Goal: Navigation & Orientation: Find specific page/section

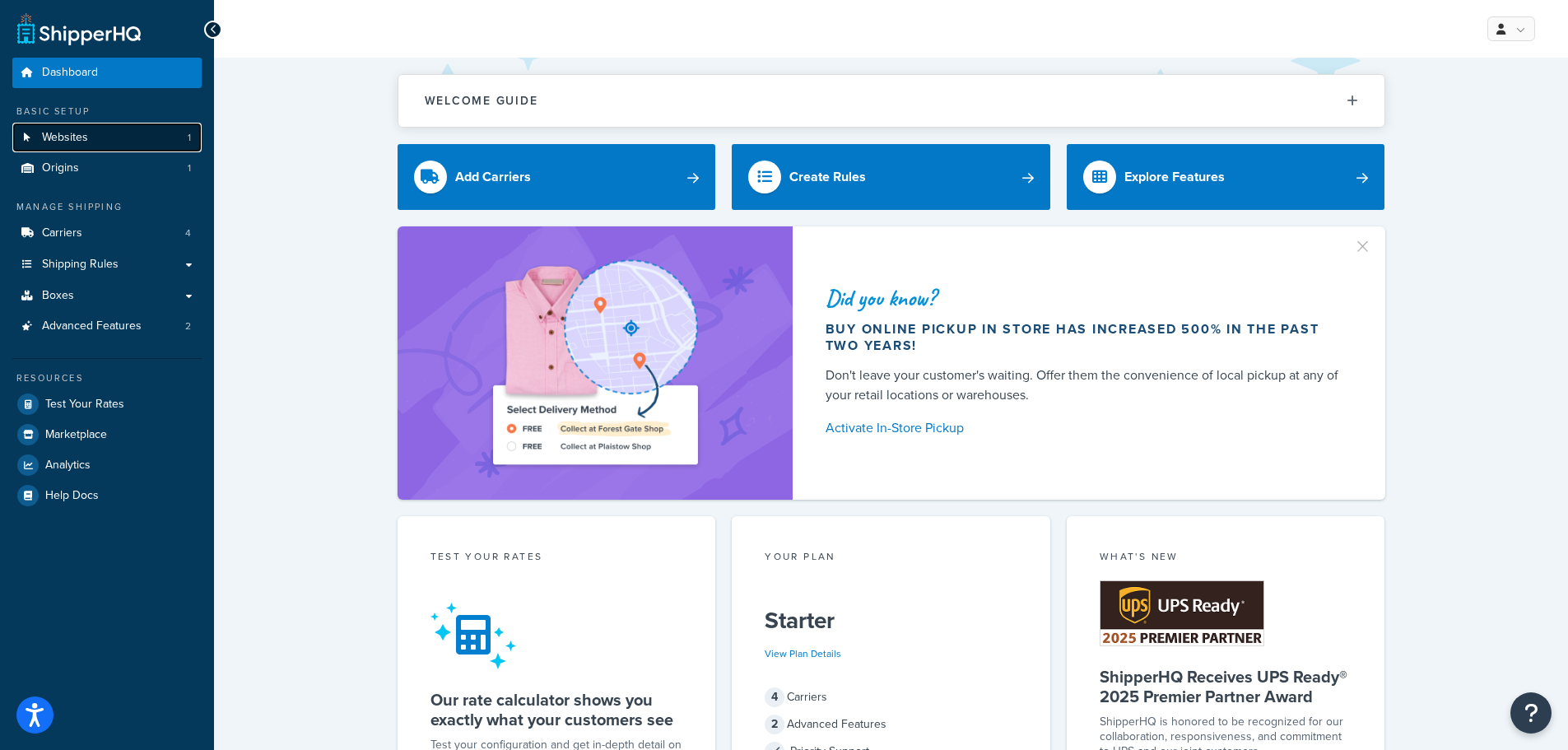
click at [106, 141] on link "Websites 1" at bounding box center [106, 137] width 190 height 31
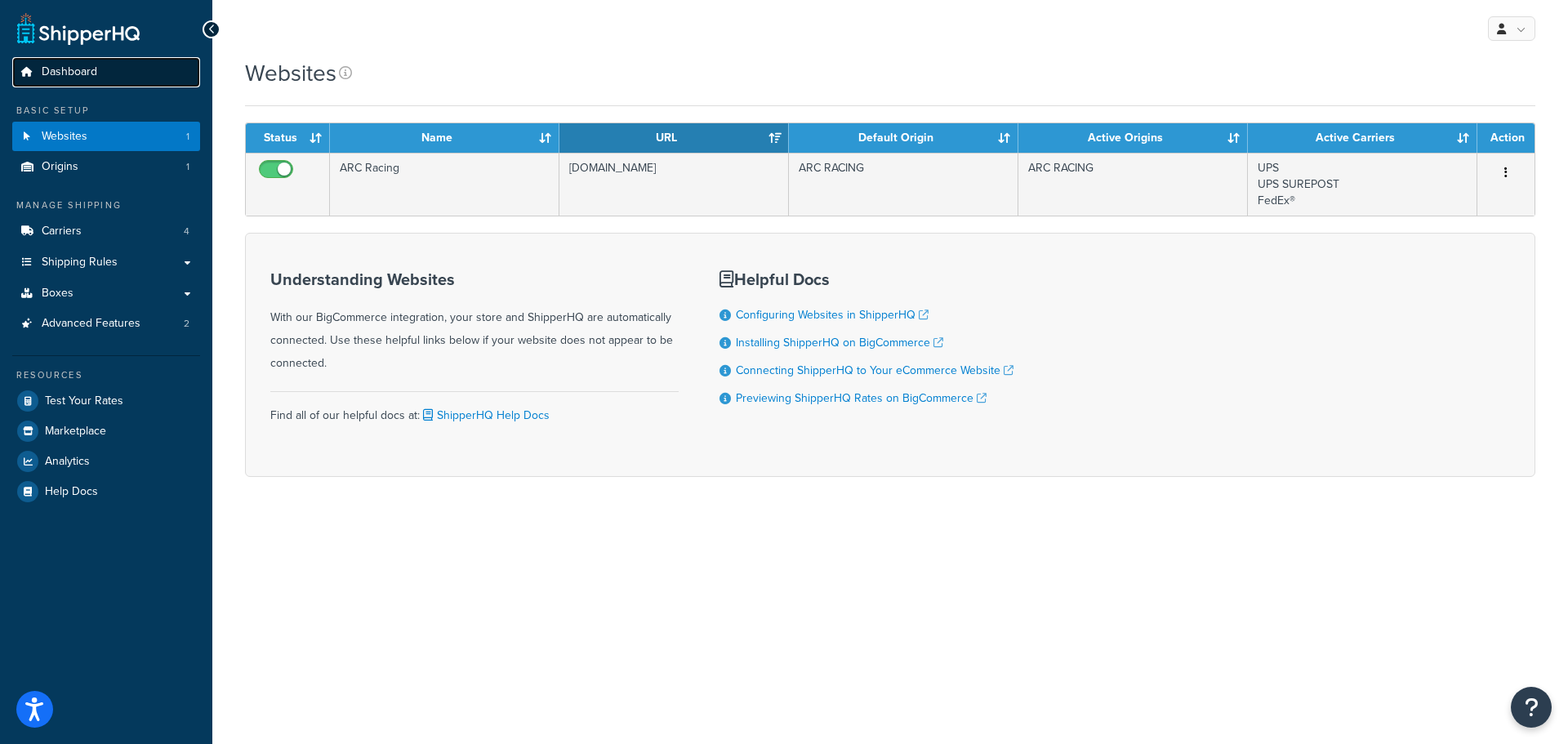
click at [114, 72] on link "Dashboard" at bounding box center [106, 72] width 188 height 31
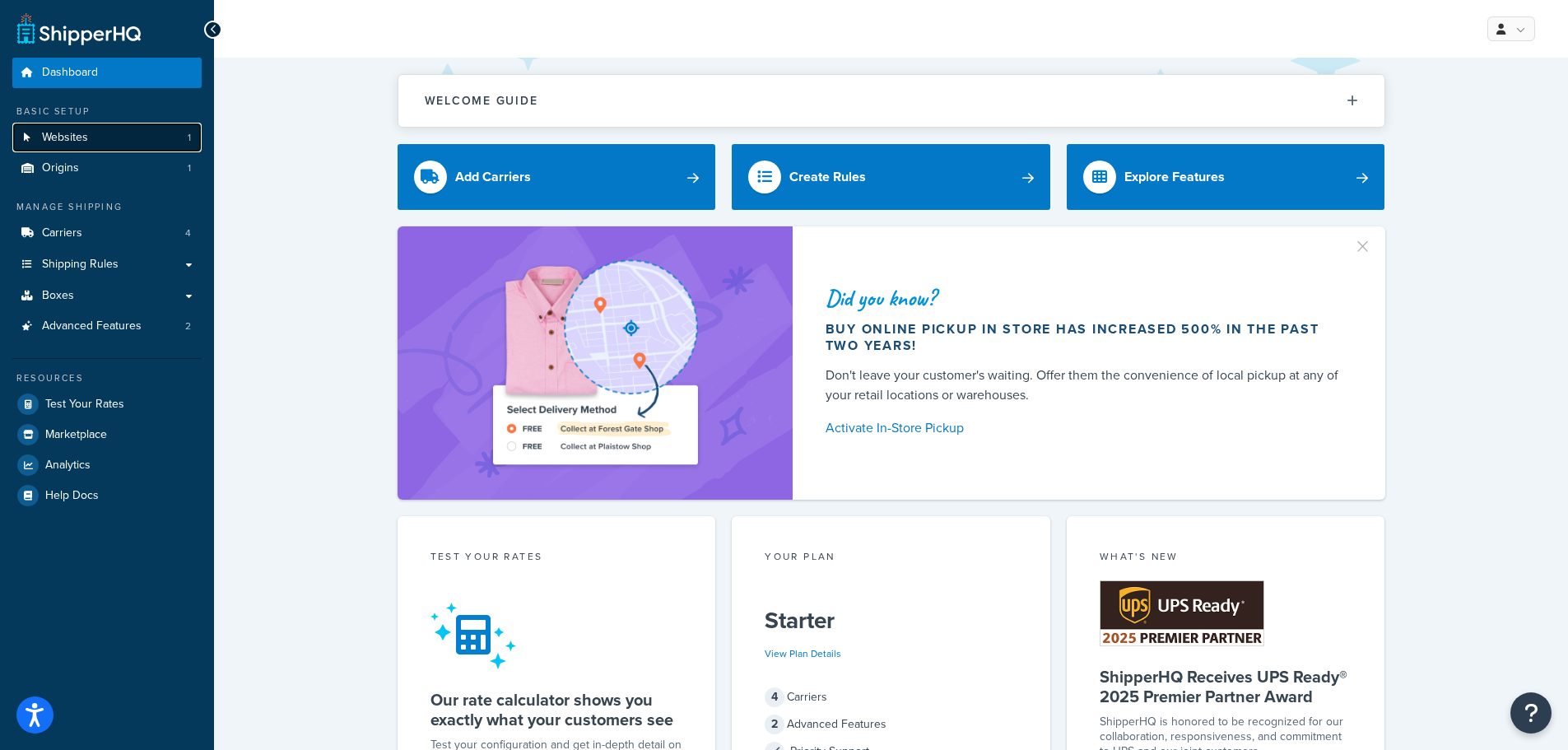
click at [79, 136] on span "Websites" at bounding box center [64, 137] width 46 height 14
